Goal: Information Seeking & Learning: Learn about a topic

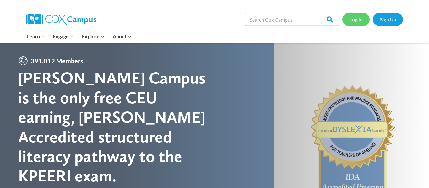
click at [354, 20] on link "Log In" at bounding box center [355, 19] width 27 height 13
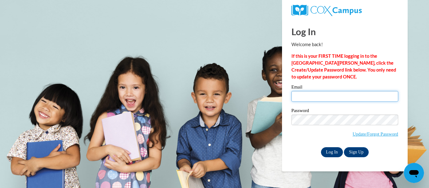
type input "brittanyfinle6@gmail.com"
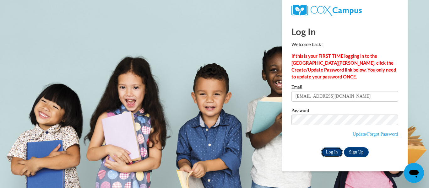
click at [336, 151] on input "Log In" at bounding box center [332, 152] width 22 height 10
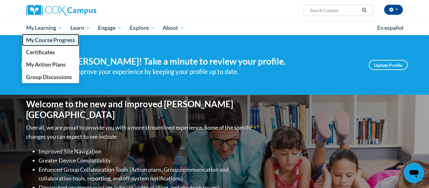
click at [55, 40] on span "My Course Progress" at bounding box center [50, 40] width 49 height 7
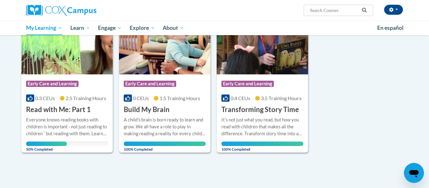
scroll to position [108, 0]
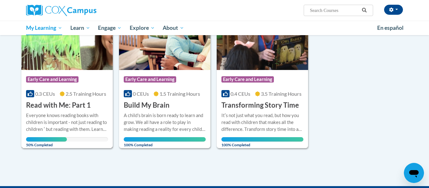
click at [57, 113] on div "Everyone knows reading books with children is important - not just reading to c…" at bounding box center [67, 122] width 82 height 21
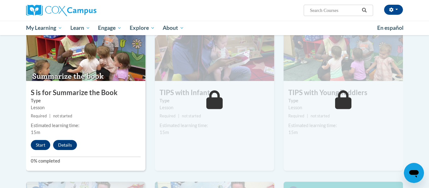
scroll to position [488, 0]
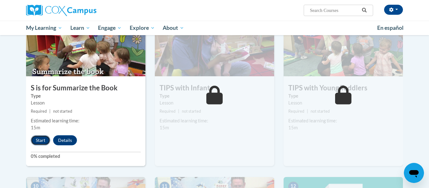
click at [37, 141] on button "Start" at bounding box center [40, 140] width 19 height 10
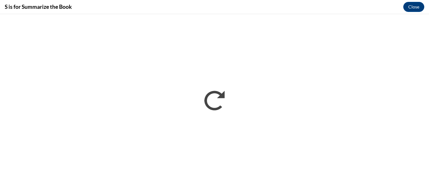
scroll to position [0, 0]
